Goal: Task Accomplishment & Management: Manage account settings

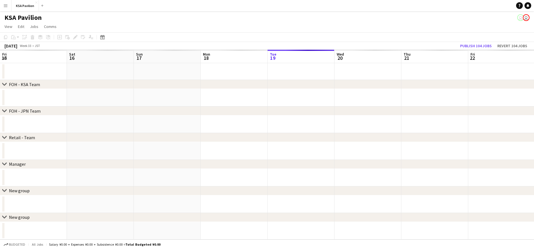
scroll to position [0, 134]
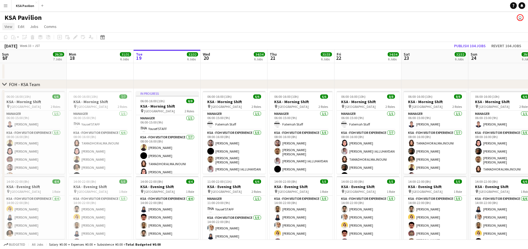
click at [10, 29] on span "View" at bounding box center [8, 26] width 8 height 5
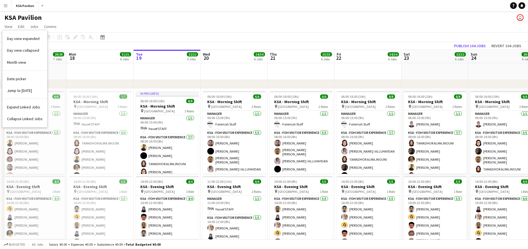
click at [5, 6] on app-icon "Menu" at bounding box center [5, 5] width 4 height 4
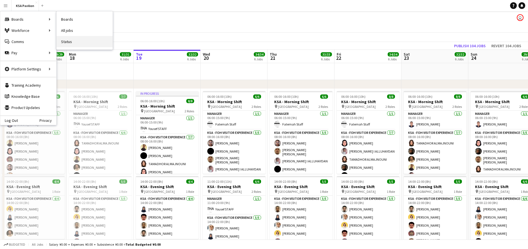
click at [74, 43] on link "Status" at bounding box center [85, 41] width 56 height 11
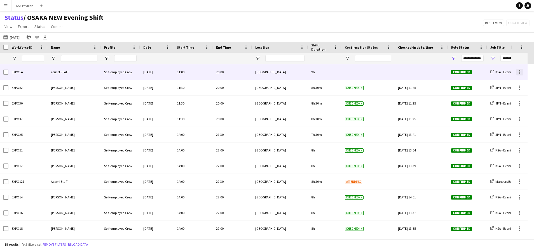
click at [520, 73] on div at bounding box center [519, 72] width 7 height 7
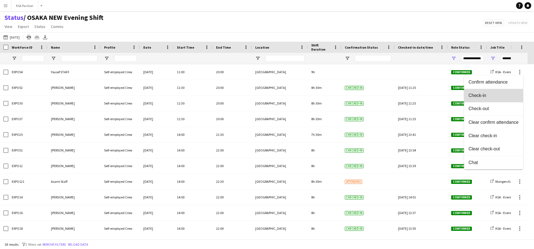
click at [508, 98] on span "Check-in" at bounding box center [494, 95] width 50 height 5
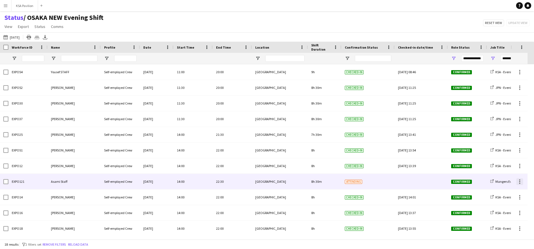
click at [520, 183] on div at bounding box center [519, 183] width 1 height 1
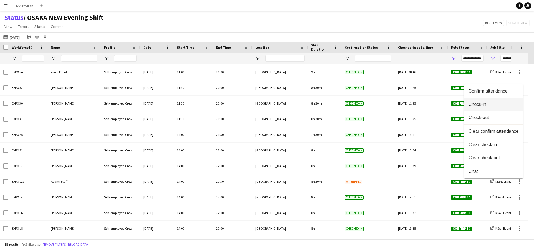
click at [497, 108] on button "Check-in" at bounding box center [493, 104] width 59 height 13
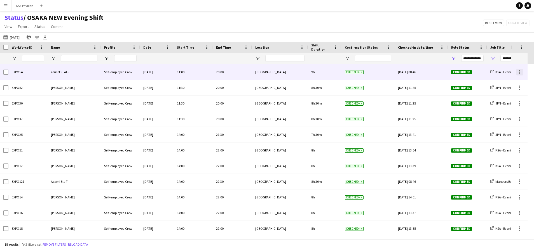
click at [520, 72] on div at bounding box center [519, 72] width 7 height 7
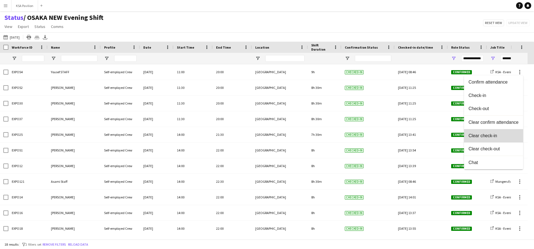
click at [501, 134] on span "Clear check-in" at bounding box center [494, 135] width 50 height 5
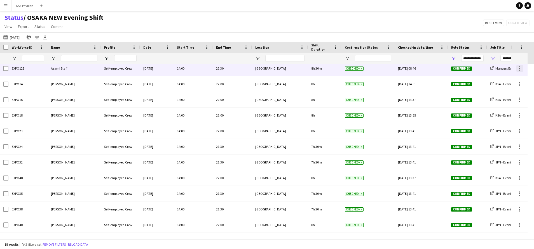
click at [520, 70] on div at bounding box center [519, 70] width 1 height 1
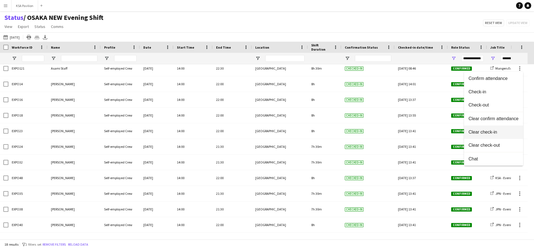
click at [499, 133] on span "Clear check-in" at bounding box center [494, 132] width 50 height 5
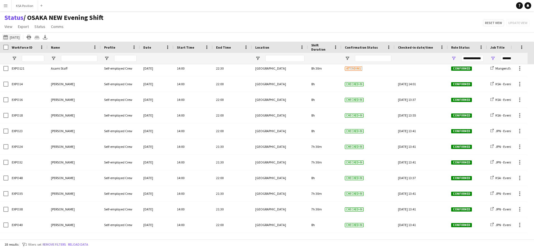
click at [7, 38] on app-icon "[DATE]" at bounding box center [6, 37] width 6 height 4
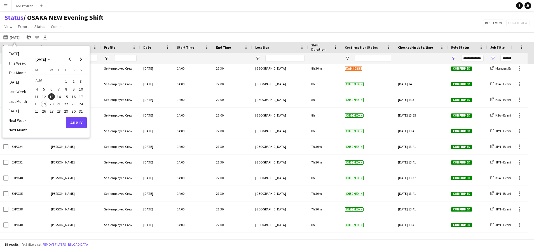
click at [45, 104] on span "19" at bounding box center [44, 104] width 7 height 7
click at [78, 125] on button "Apply" at bounding box center [76, 122] width 21 height 11
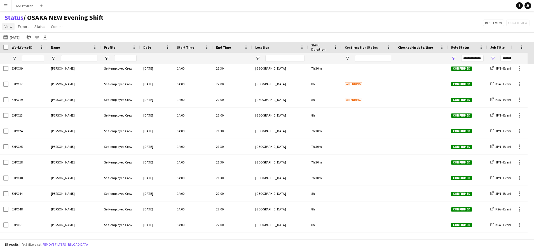
click at [10, 26] on span "View" at bounding box center [8, 26] width 8 height 5
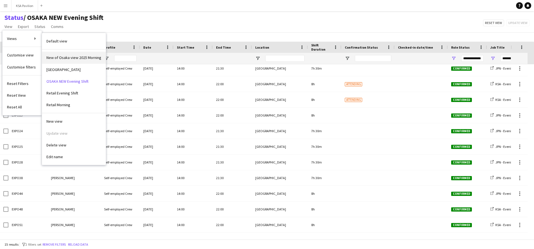
click at [79, 57] on span "New of Osaka view 2025 Morning" at bounding box center [73, 57] width 55 height 5
type input "**********"
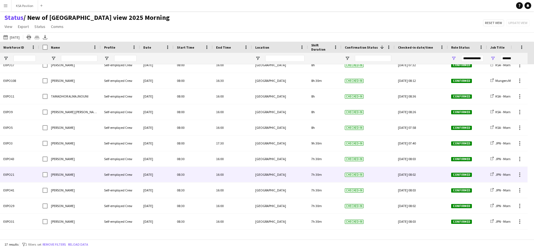
scroll to position [98, 0]
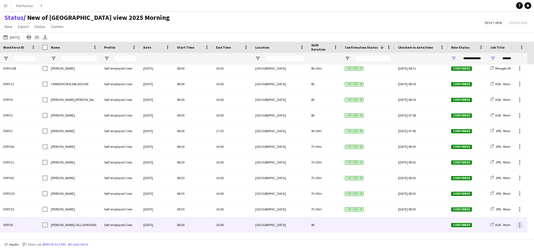
click at [519, 226] on div at bounding box center [519, 225] width 7 height 7
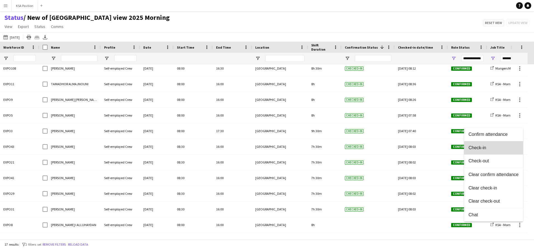
click at [500, 150] on span "Check-in" at bounding box center [494, 148] width 50 height 5
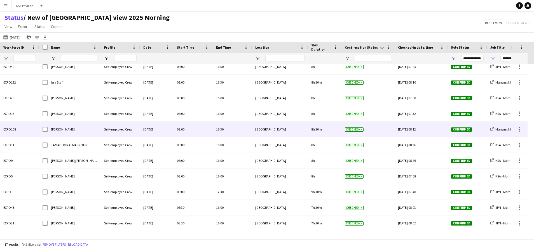
scroll to position [0, 0]
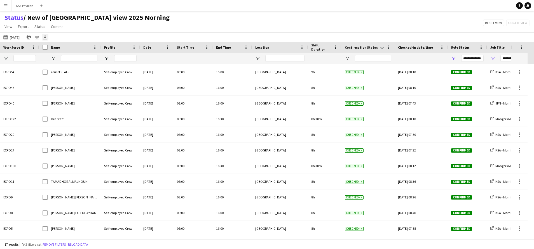
click at [44, 37] on icon at bounding box center [45, 36] width 2 height 3
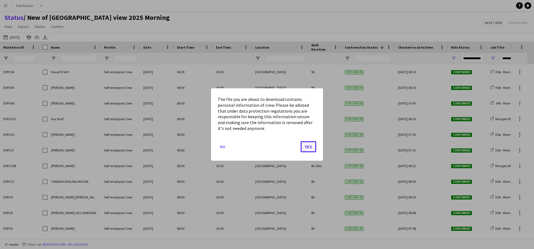
click at [304, 147] on button "Yes" at bounding box center [309, 146] width 16 height 11
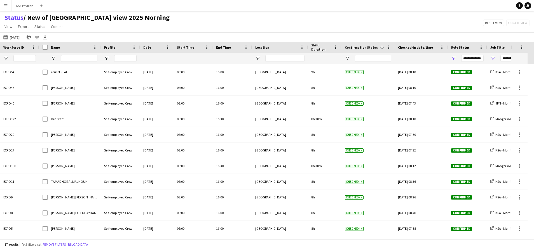
click at [379, 24] on div "Status / New of [GEOGRAPHIC_DATA] view 2025 Morning View Views Default view New…" at bounding box center [267, 22] width 534 height 19
click at [24, 8] on button "KSA Pavilion Close" at bounding box center [24, 5] width 27 height 11
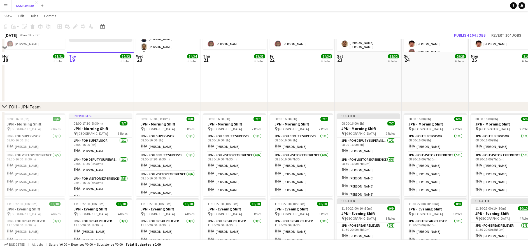
scroll to position [210, 0]
